Goal: Transaction & Acquisition: Book appointment/travel/reservation

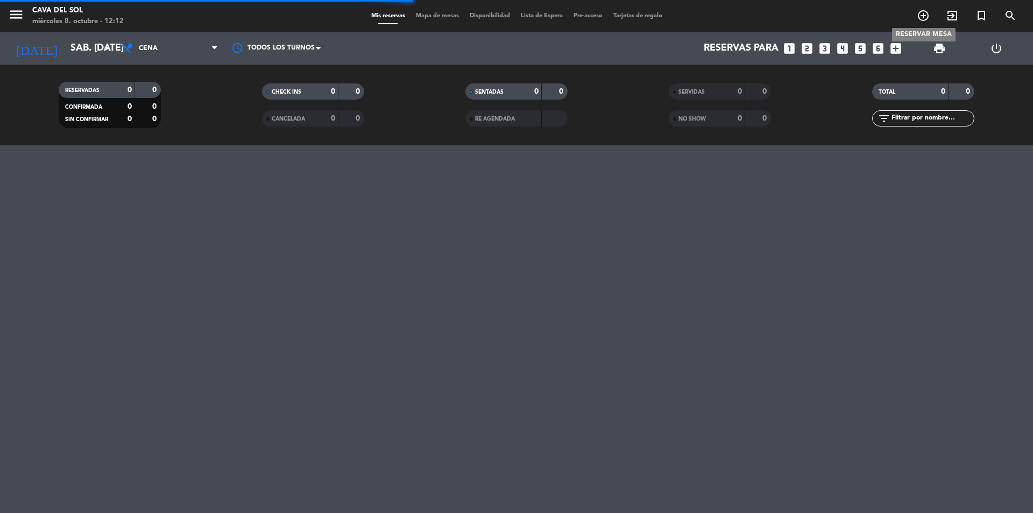
click at [920, 17] on icon "add_circle_outline" at bounding box center [922, 15] width 13 height 13
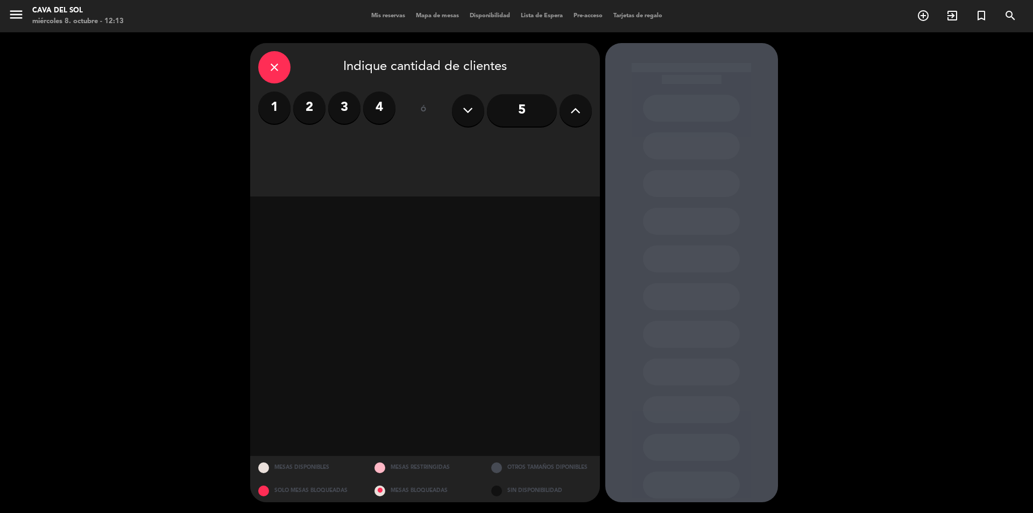
click at [383, 110] on label "4" at bounding box center [379, 107] width 32 height 32
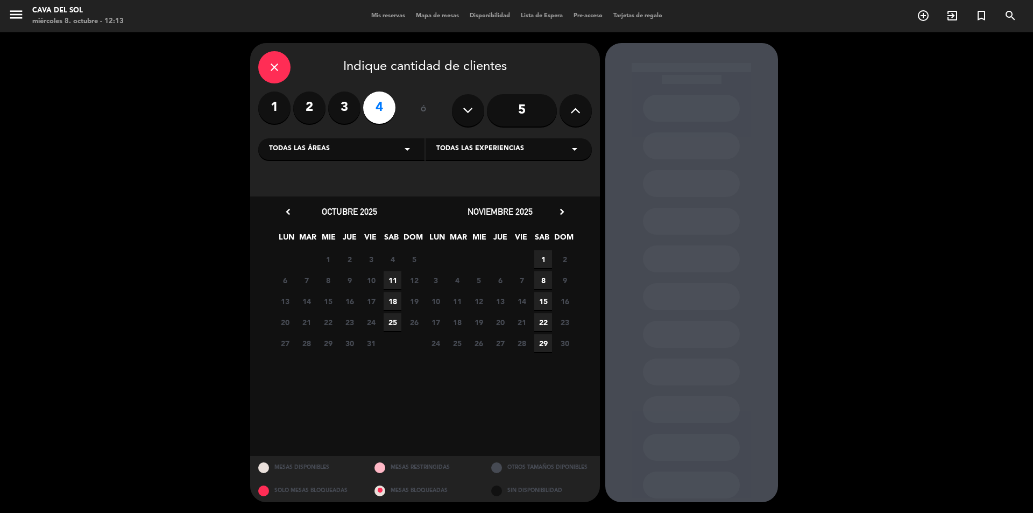
click at [364, 150] on div "Todas las áreas arrow_drop_down" at bounding box center [341, 149] width 166 height 22
click at [301, 190] on div "Planta Baja" at bounding box center [341, 191] width 145 height 11
click at [393, 278] on span "11" at bounding box center [392, 280] width 18 height 18
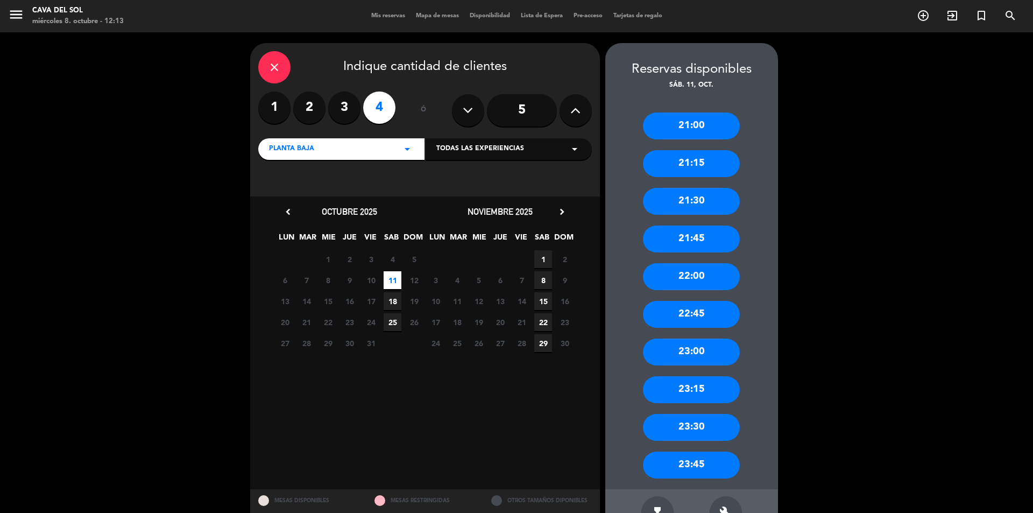
click at [695, 237] on div "21:45" at bounding box center [691, 238] width 97 height 27
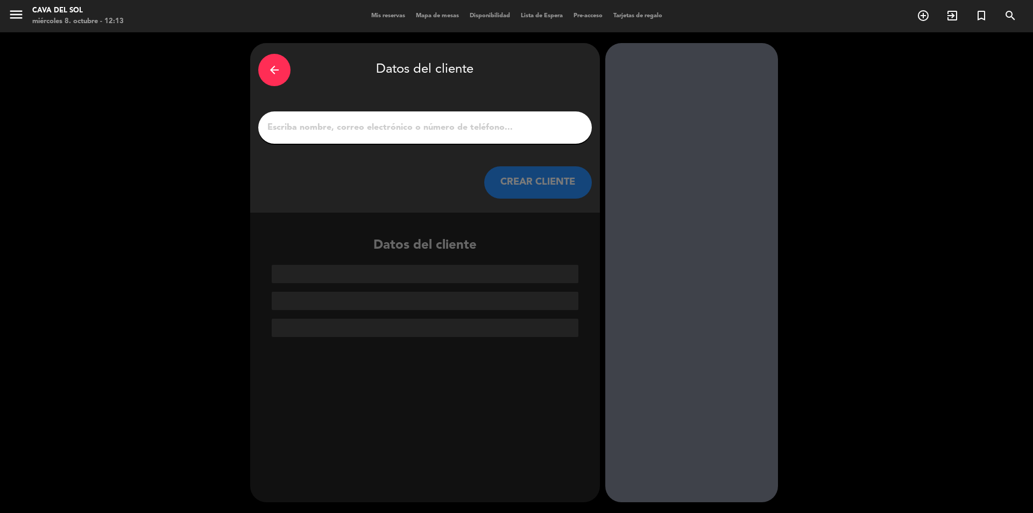
click at [397, 126] on input "1" at bounding box center [424, 127] width 317 height 15
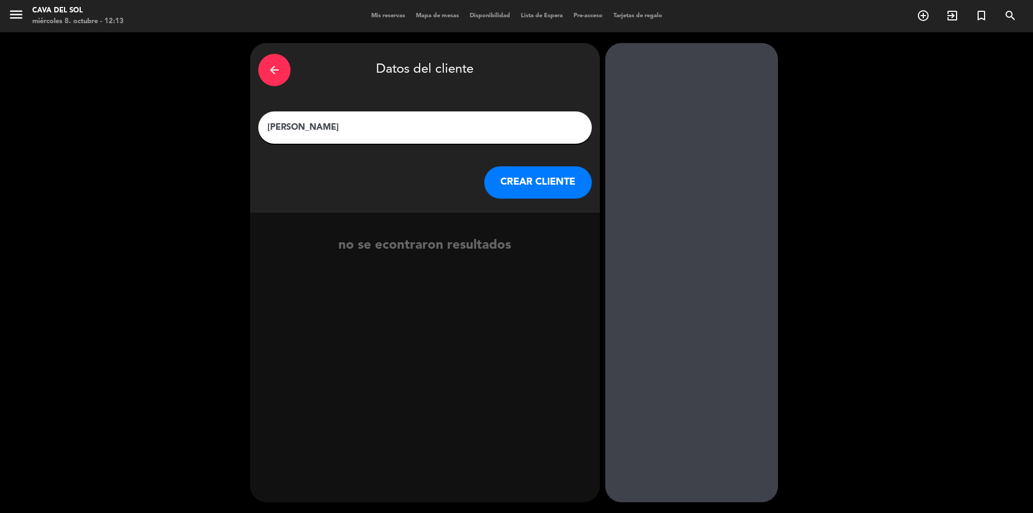
type input "[PERSON_NAME]"
click at [517, 184] on button "CREAR CLIENTE" at bounding box center [538, 182] width 108 height 32
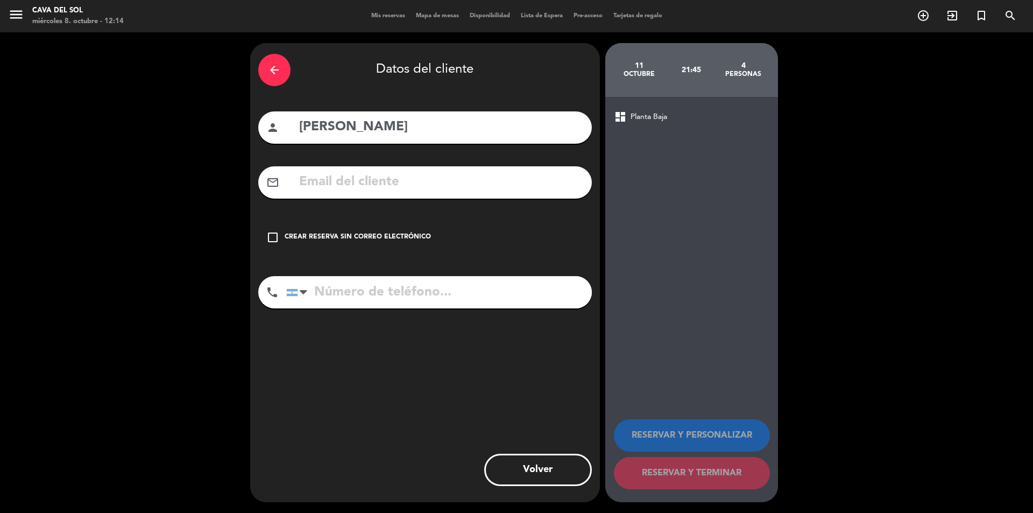
drag, startPoint x: 273, startPoint y: 237, endPoint x: 357, endPoint y: 255, distance: 85.9
click at [275, 237] on icon "check_box_outline_blank" at bounding box center [272, 237] width 13 height 13
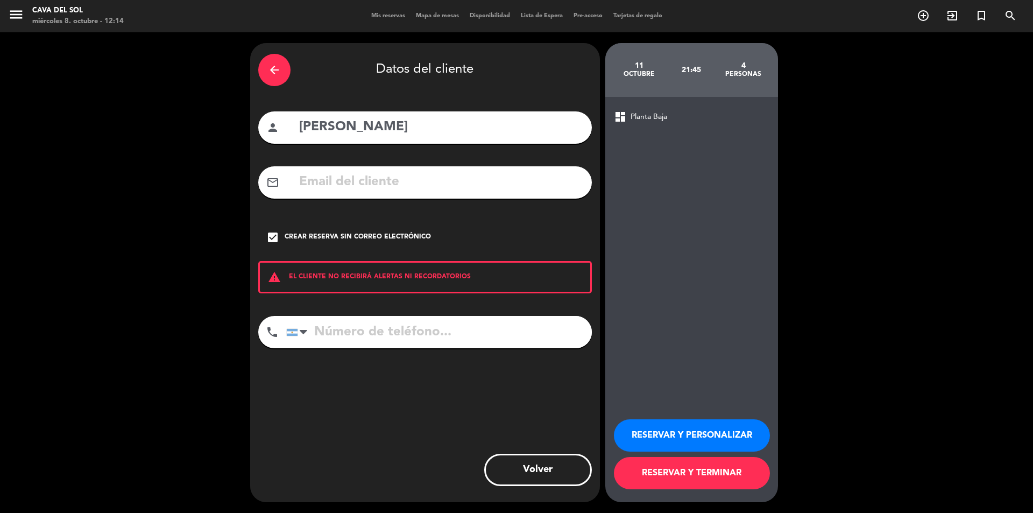
click at [387, 335] on input "tel" at bounding box center [438, 332] width 305 height 32
type input "3415646036"
click at [721, 434] on button "RESERVAR Y PERSONALIZAR" at bounding box center [692, 435] width 156 height 32
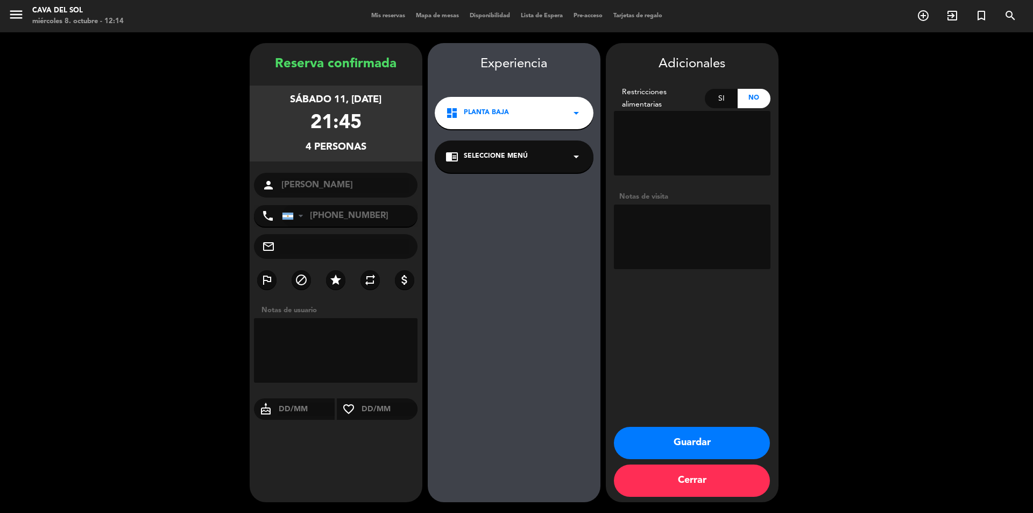
click at [691, 230] on textarea at bounding box center [692, 236] width 157 height 65
type textarea "[PERSON_NAME] a la pista de ser posible"
click at [681, 445] on button "Guardar" at bounding box center [692, 442] width 156 height 32
